Goal: Task Accomplishment & Management: Use online tool/utility

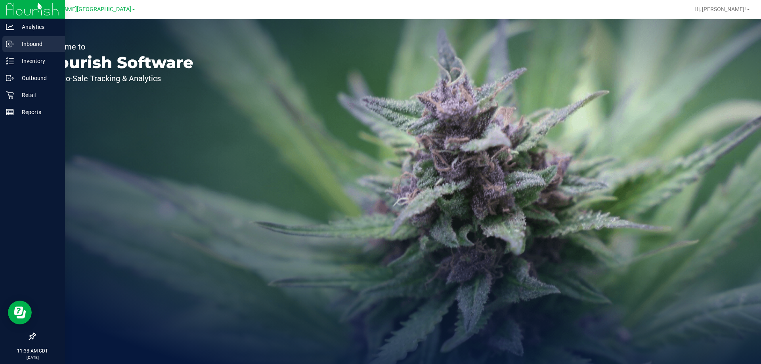
drag, startPoint x: 26, startPoint y: 40, endPoint x: 25, endPoint y: 48, distance: 8.4
click at [25, 40] on p "Inbound" at bounding box center [38, 44] width 48 height 10
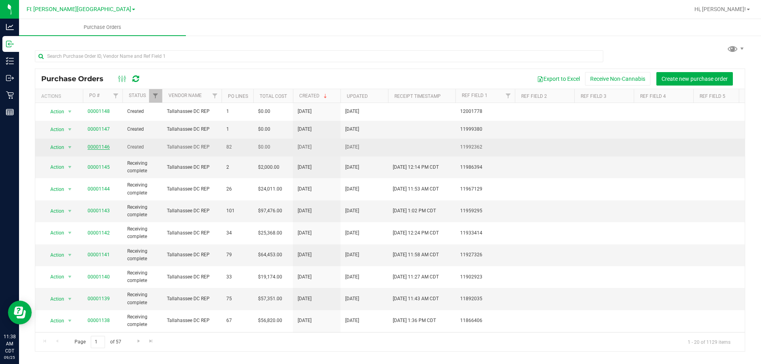
click at [103, 146] on link "00001146" at bounding box center [99, 147] width 22 height 6
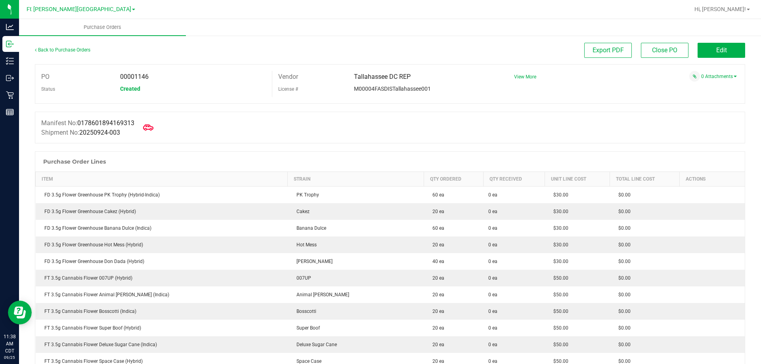
click at [153, 126] on icon at bounding box center [148, 127] width 10 height 6
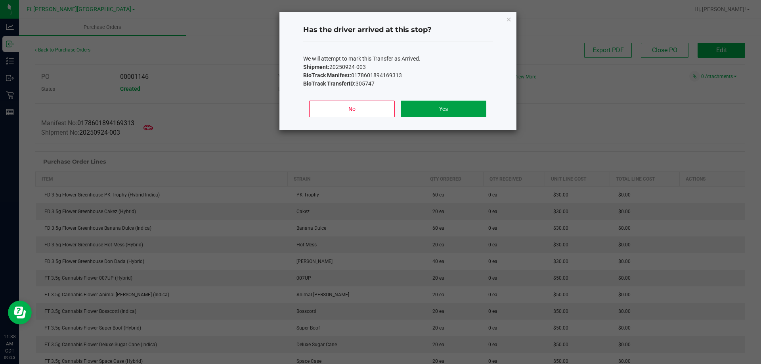
click at [423, 107] on button "Yes" at bounding box center [443, 109] width 85 height 17
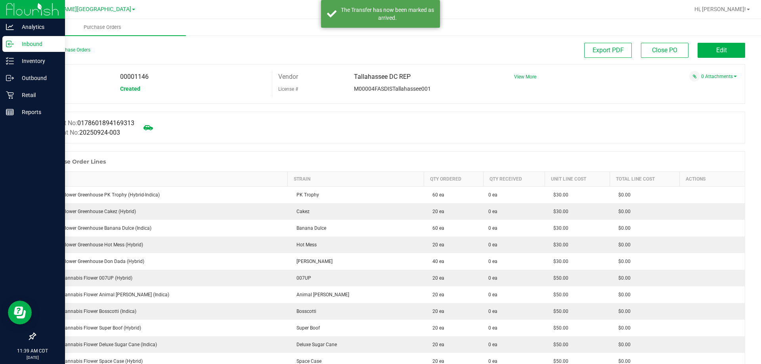
click at [31, 40] on p "Inbound" at bounding box center [38, 44] width 48 height 10
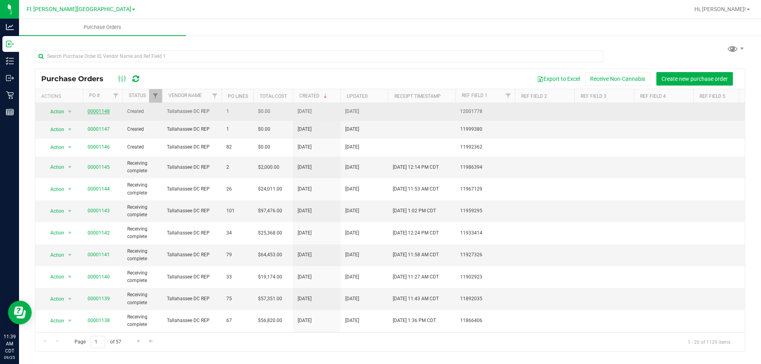
click at [105, 111] on link "00001148" at bounding box center [99, 112] width 22 height 6
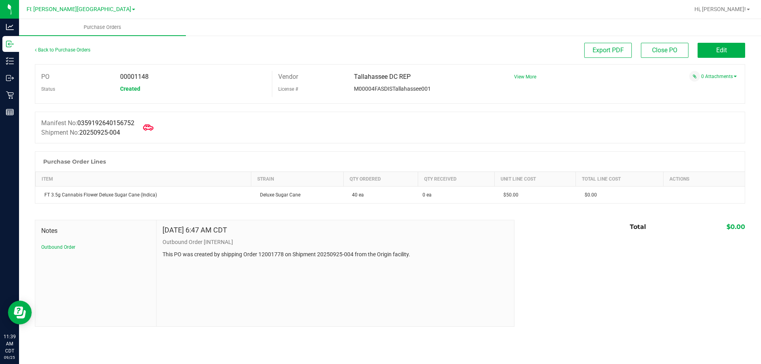
click at [150, 129] on icon at bounding box center [148, 127] width 10 height 10
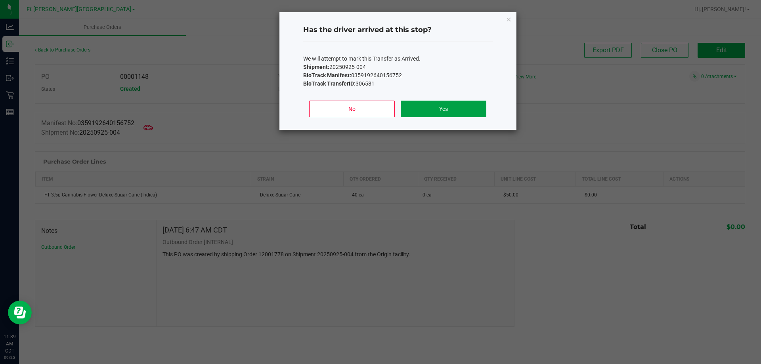
click at [451, 110] on button "Yes" at bounding box center [443, 109] width 85 height 17
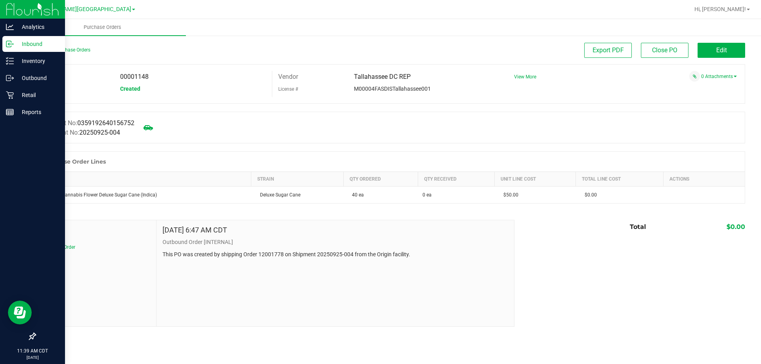
click at [29, 42] on p "Inbound" at bounding box center [38, 44] width 48 height 10
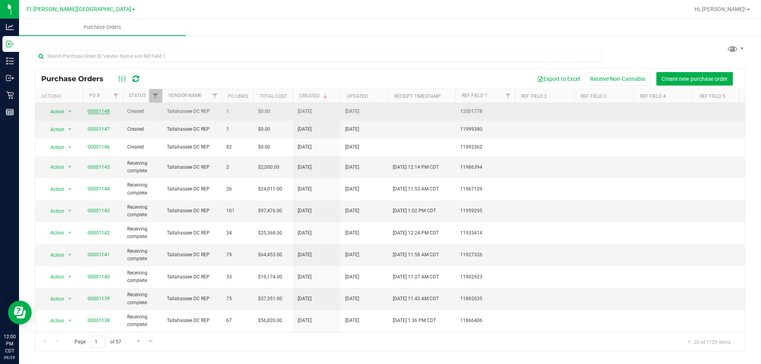
click at [99, 111] on link "00001148" at bounding box center [99, 112] width 22 height 6
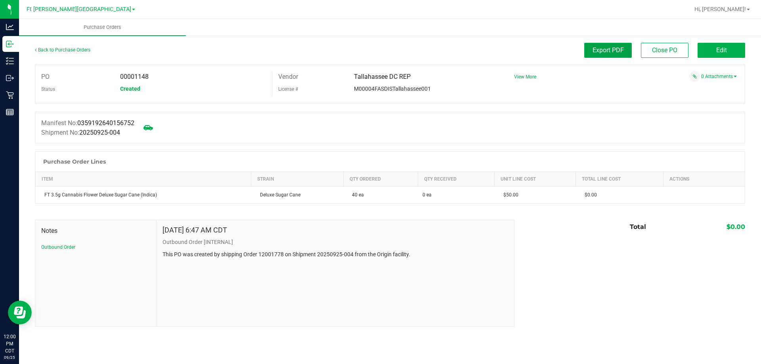
click at [610, 52] on span "Export PDF" at bounding box center [608, 50] width 31 height 8
click at [719, 53] on span "Edit" at bounding box center [721, 50] width 11 height 8
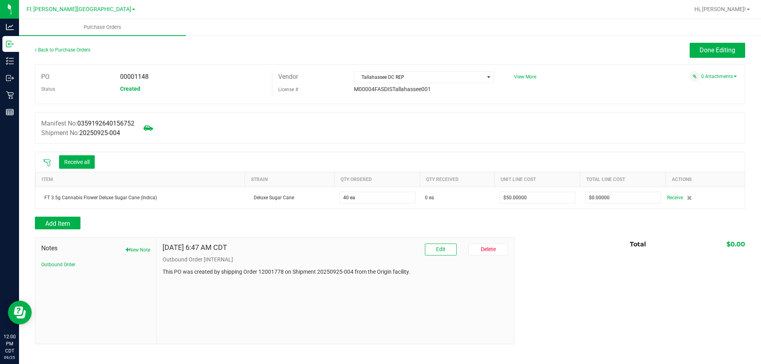
click at [50, 164] on icon at bounding box center [47, 163] width 8 height 8
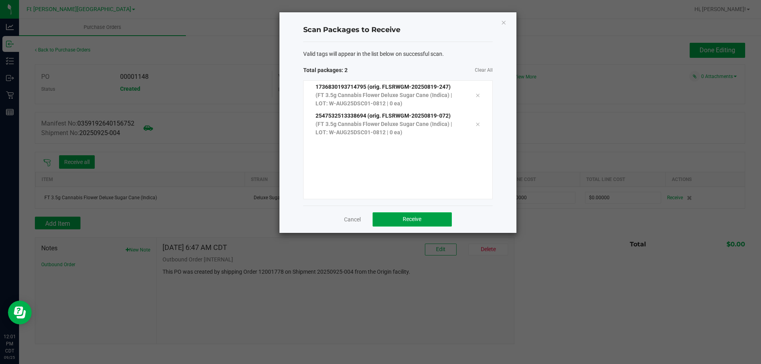
click at [400, 219] on button "Receive" at bounding box center [412, 219] width 79 height 14
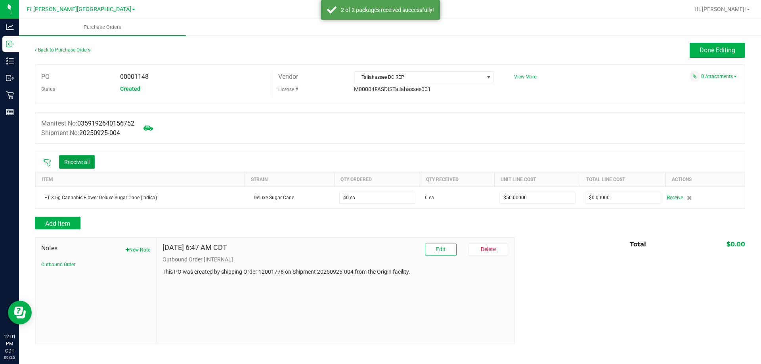
click at [88, 157] on button "Receive all" at bounding box center [77, 161] width 36 height 13
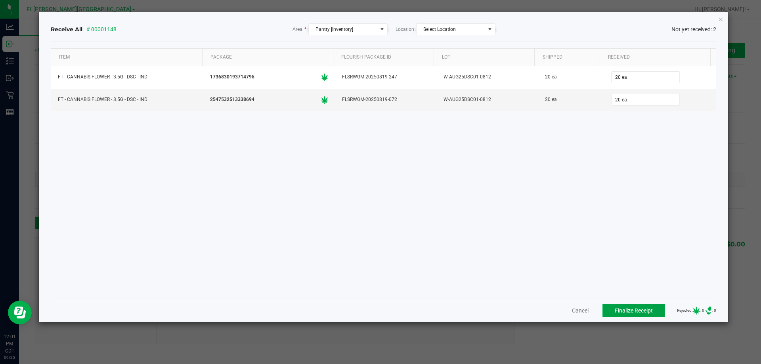
click at [622, 313] on span "Finalize Receipt" at bounding box center [634, 311] width 38 height 6
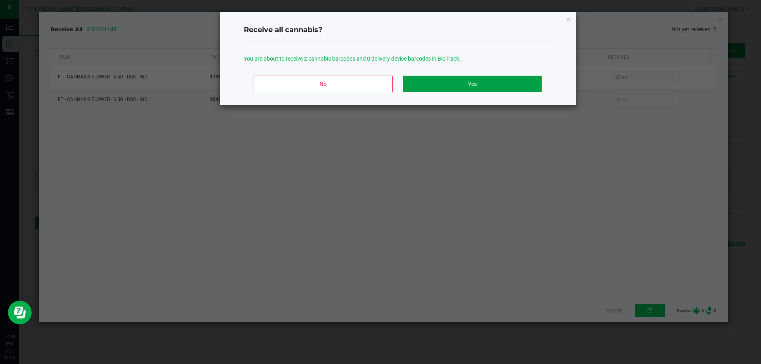
click at [479, 78] on button "Yes" at bounding box center [472, 84] width 139 height 17
